Goal: Entertainment & Leisure: Consume media (video, audio)

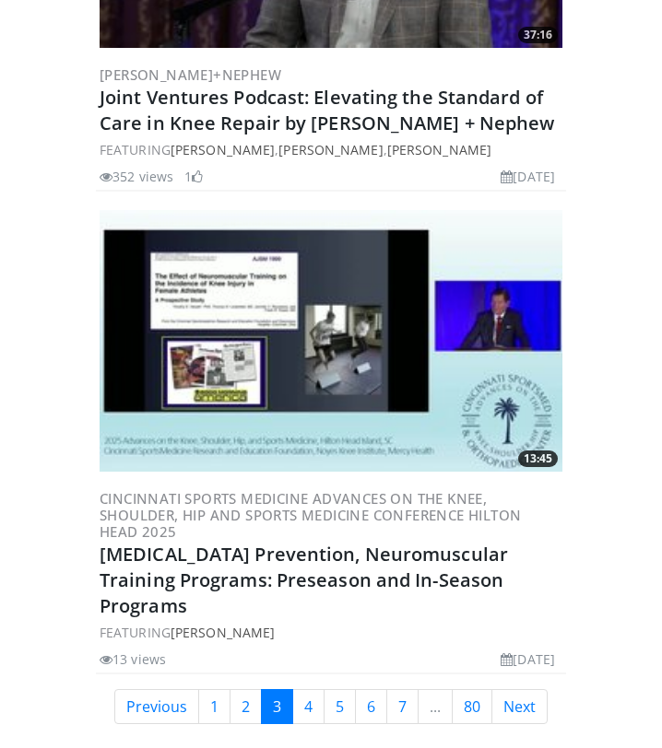
scroll to position [10340, 0]
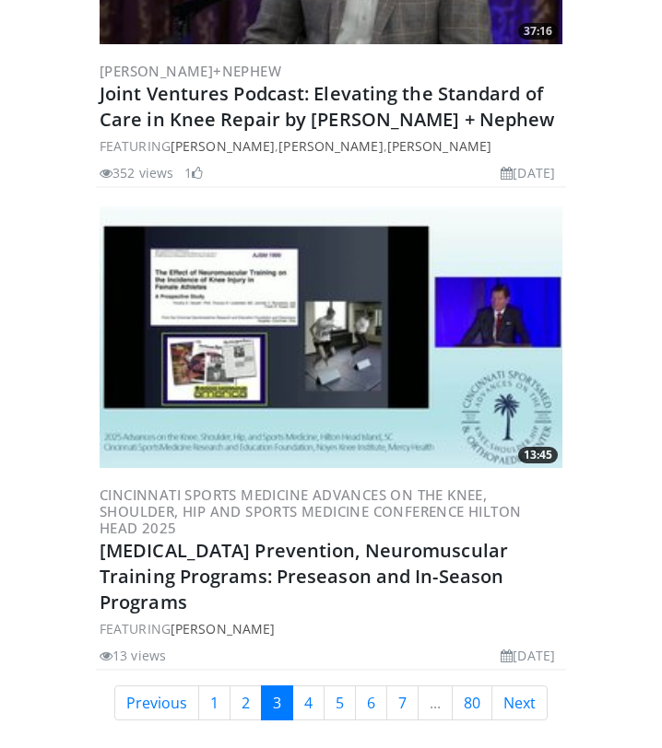
click at [310, 295] on img at bounding box center [331, 337] width 463 height 262
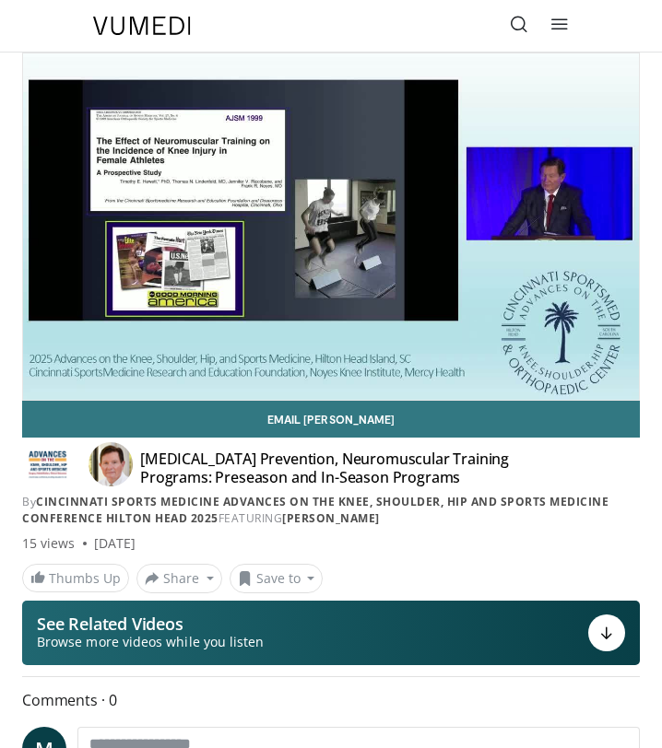
click at [40, 380] on div "10 seconds Tap to unmute" at bounding box center [331, 226] width 616 height 347
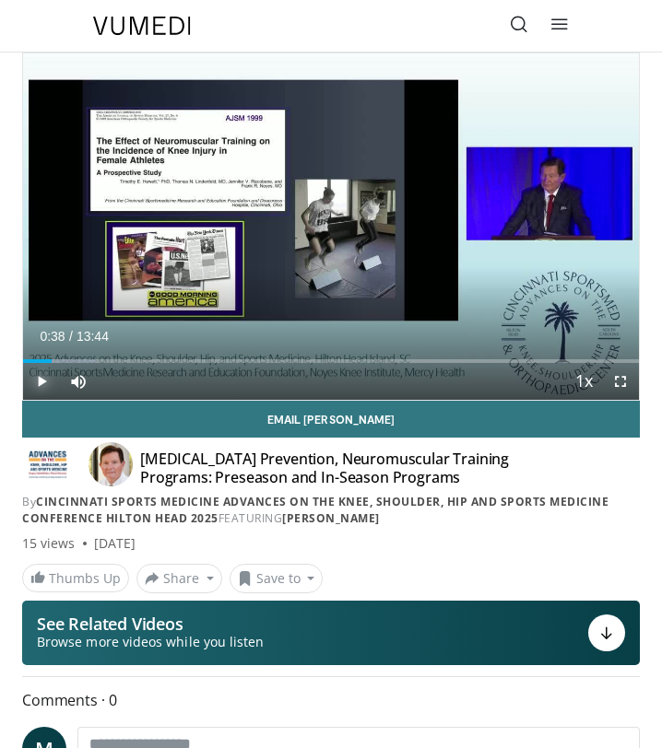
click at [29, 382] on span "Video Player" at bounding box center [41, 381] width 37 height 37
click at [629, 386] on span "Video Player" at bounding box center [620, 381] width 37 height 37
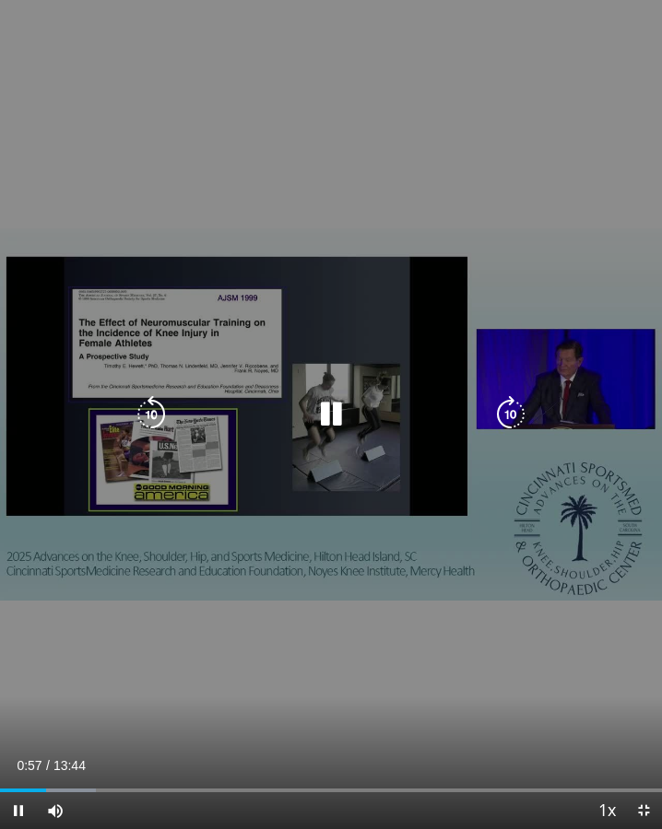
click at [333, 410] on icon "Video Player" at bounding box center [330, 414] width 37 height 37
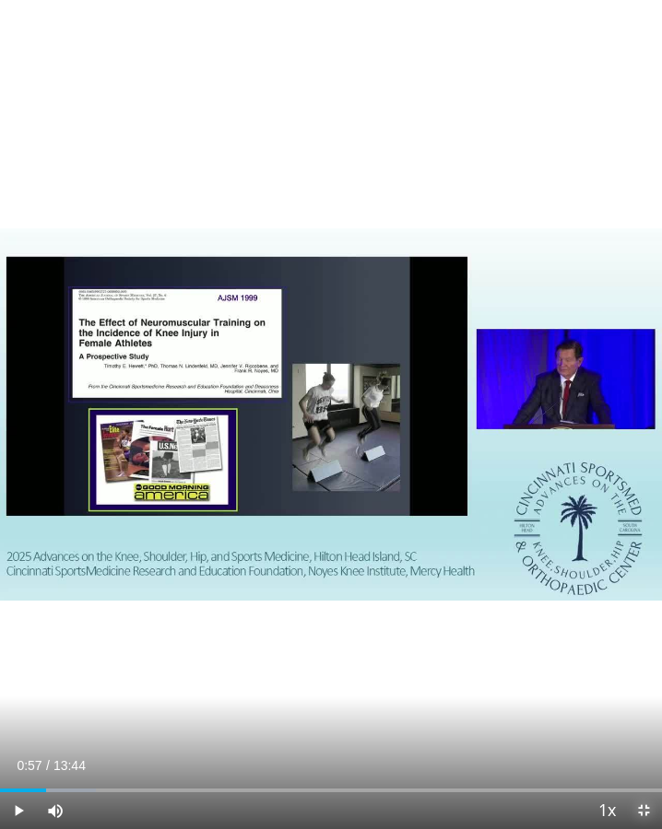
click at [646, 747] on span "Video Player" at bounding box center [643, 811] width 37 height 37
